Goal: Task Accomplishment & Management: Manage account settings

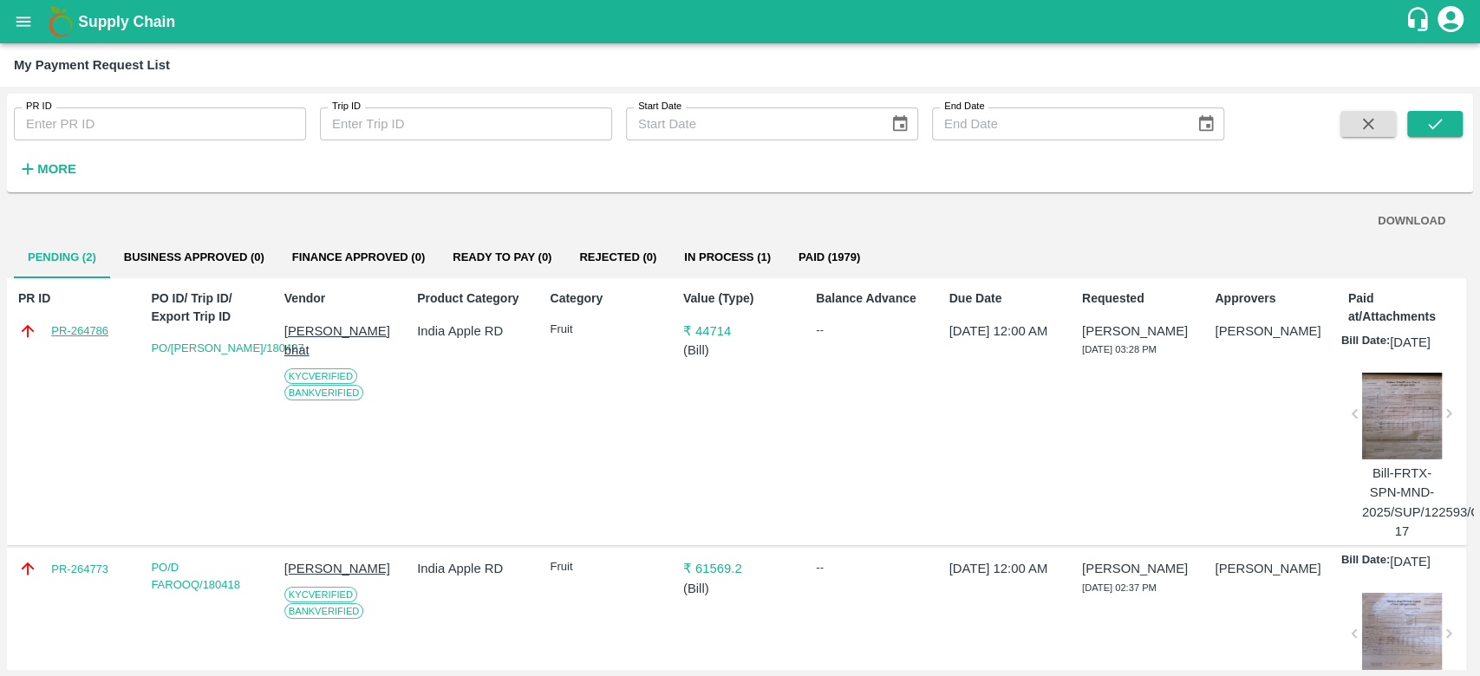
click at [78, 333] on link "PR-264786" at bounding box center [79, 330] width 57 height 17
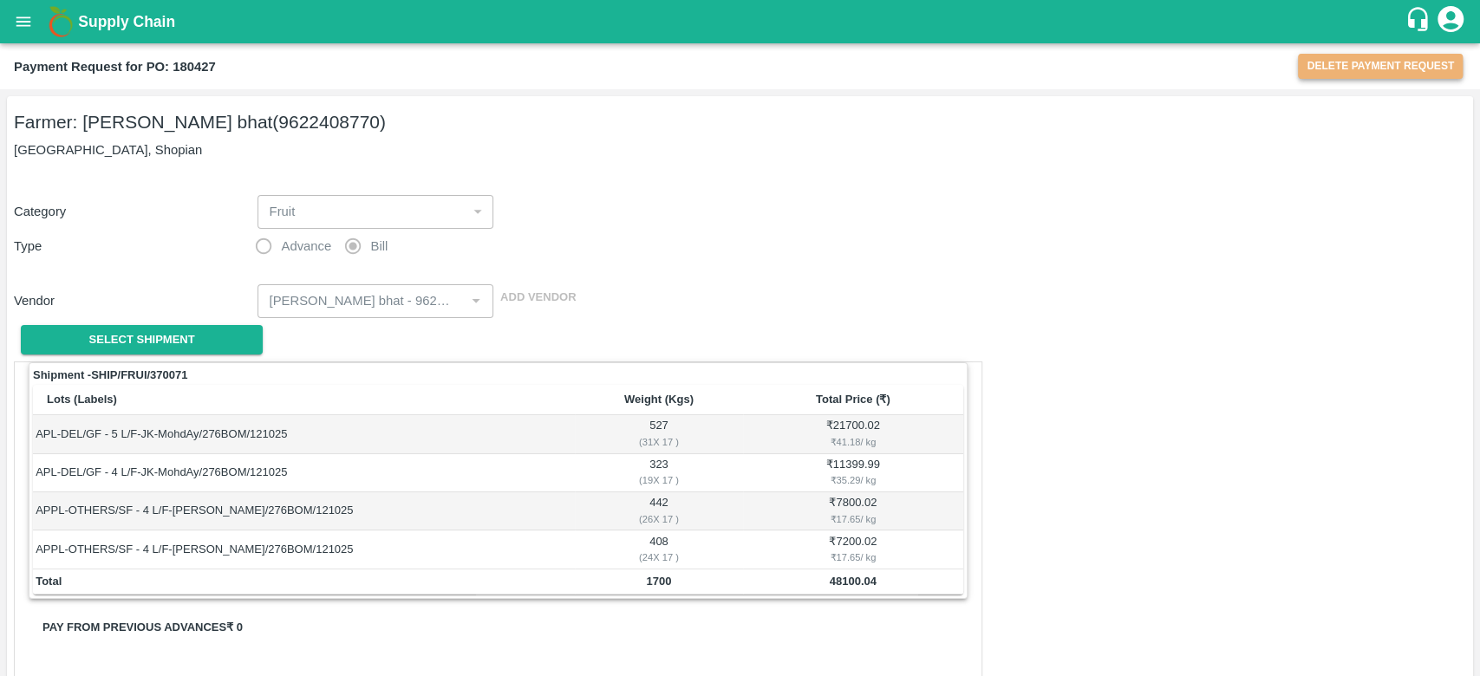
click at [1375, 62] on button "Delete Payment Request" at bounding box center [1380, 66] width 165 height 25
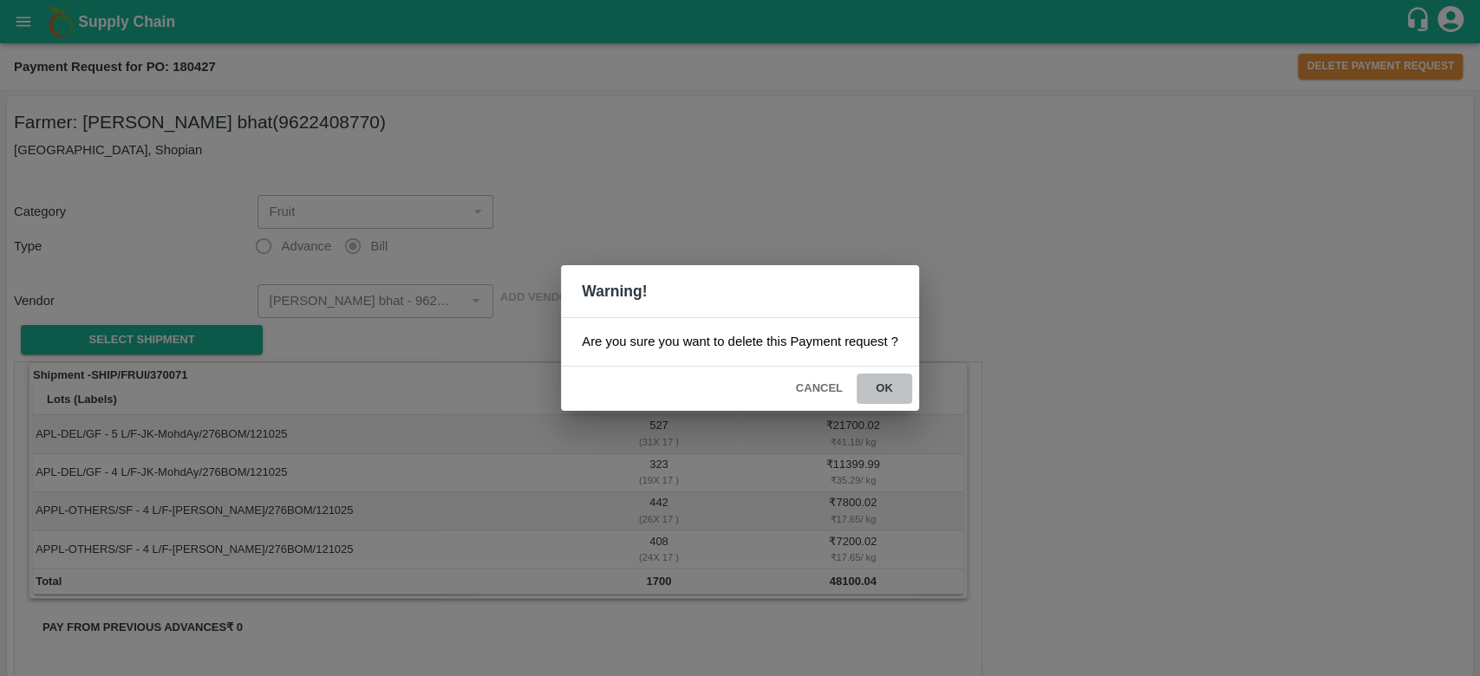
click at [884, 383] on button "ok" at bounding box center [884, 389] width 55 height 30
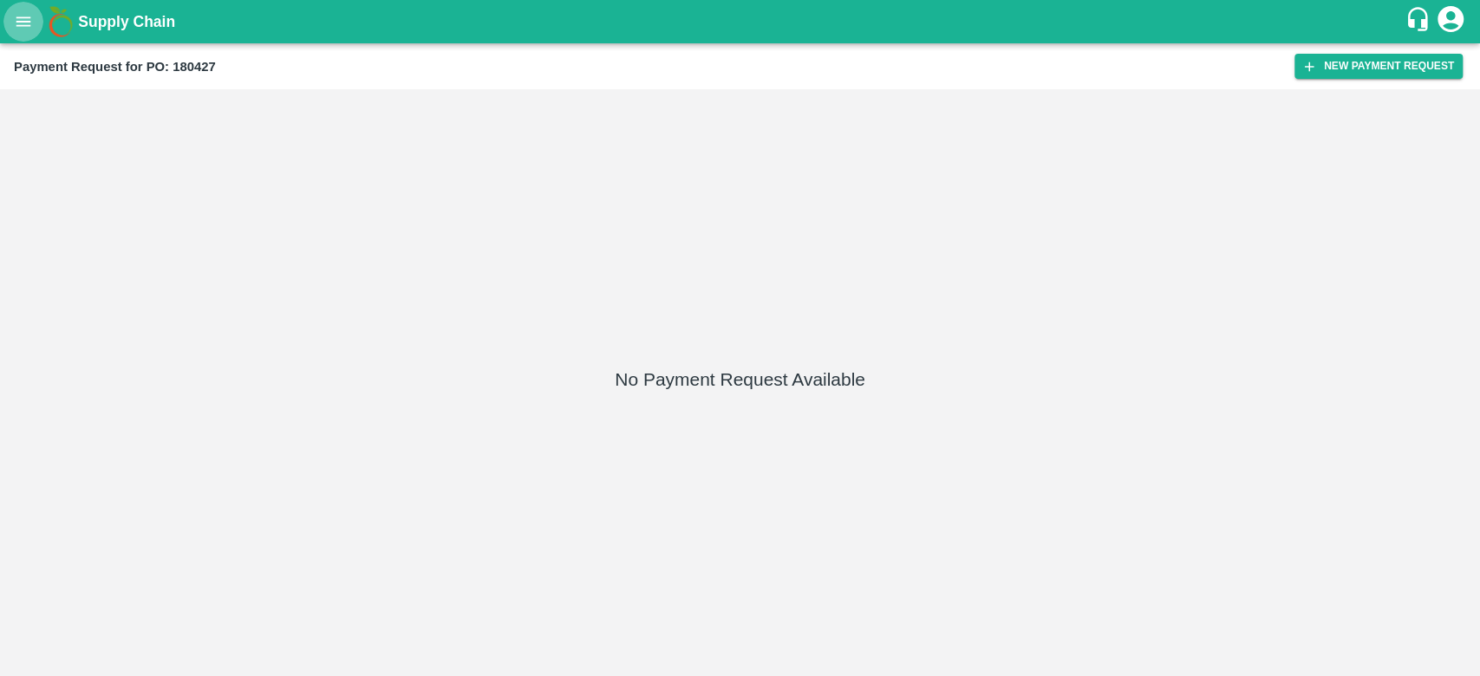
click at [25, 17] on icon "open drawer" at bounding box center [23, 21] width 15 height 10
